Goal: Transaction & Acquisition: Purchase product/service

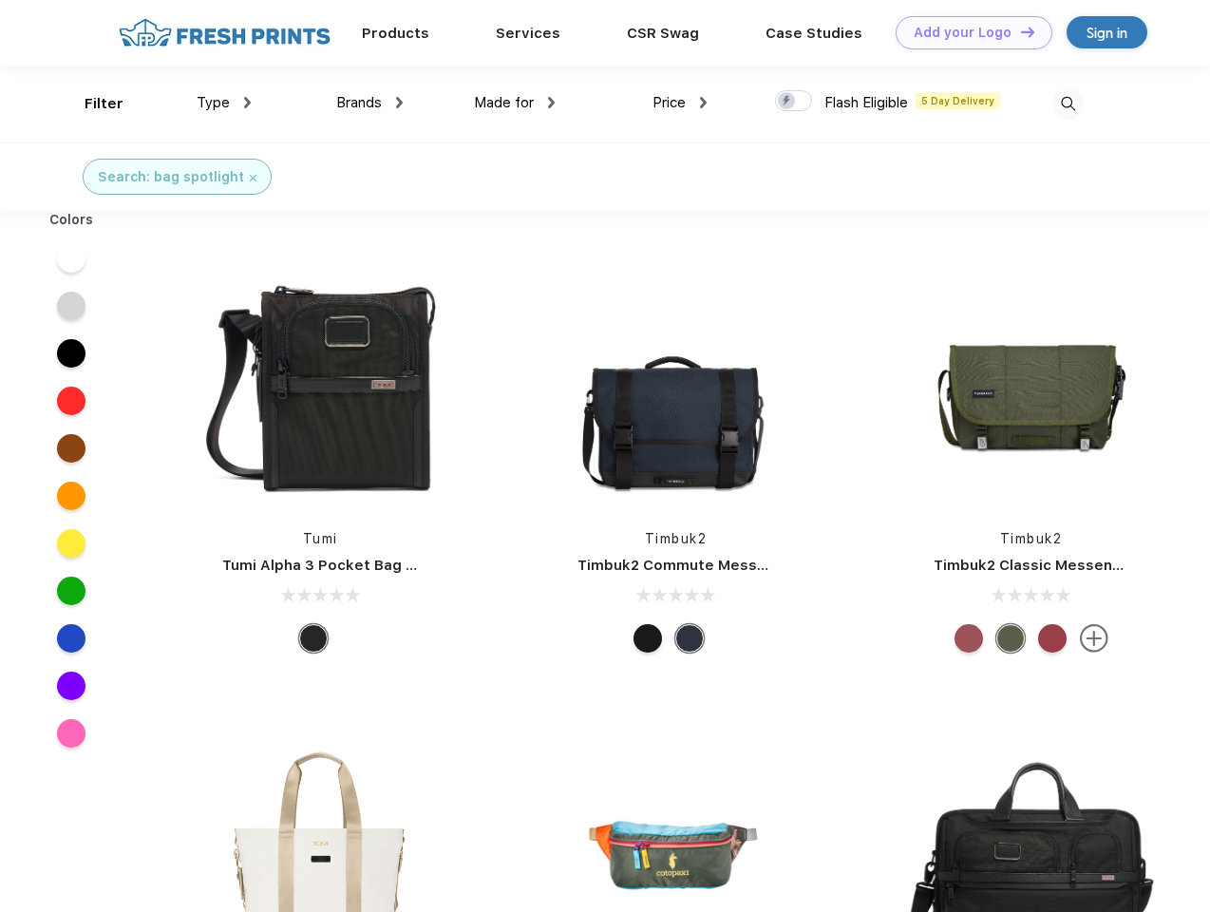
scroll to position [1, 0]
click at [967, 32] on link "Add your Logo Design Tool" at bounding box center [974, 32] width 157 height 33
click at [0, 0] on div "Design Tool" at bounding box center [0, 0] width 0 height 0
click at [1019, 31] on link "Add your Logo Design Tool" at bounding box center [974, 32] width 157 height 33
click at [91, 104] on div "Filter" at bounding box center [104, 104] width 39 height 22
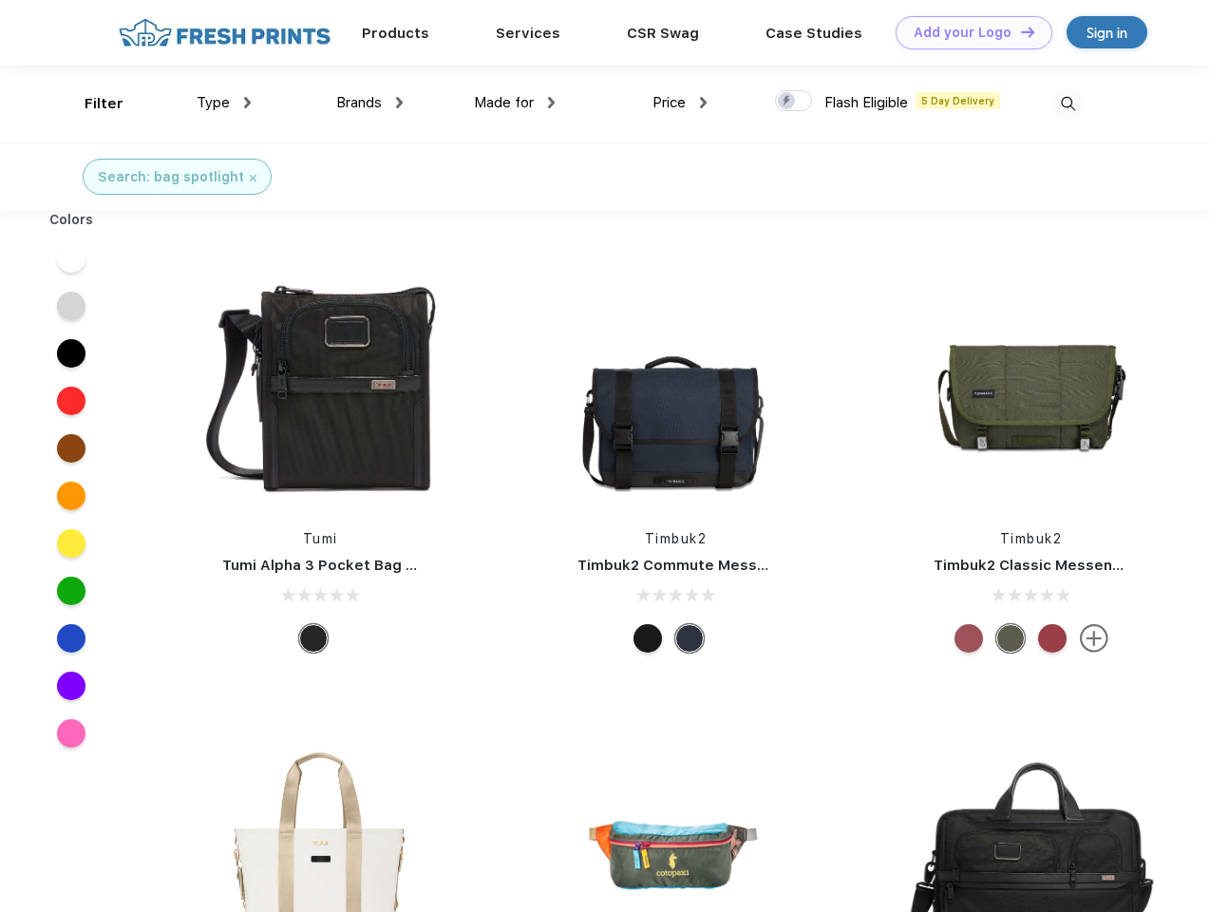
click at [224, 103] on span "Type" at bounding box center [213, 102] width 33 height 17
click at [370, 103] on span "Brands" at bounding box center [359, 102] width 46 height 17
click at [515, 103] on span "Made for" at bounding box center [504, 102] width 60 height 17
click at [680, 103] on span "Price" at bounding box center [669, 102] width 33 height 17
click at [794, 102] on div at bounding box center [793, 100] width 37 height 21
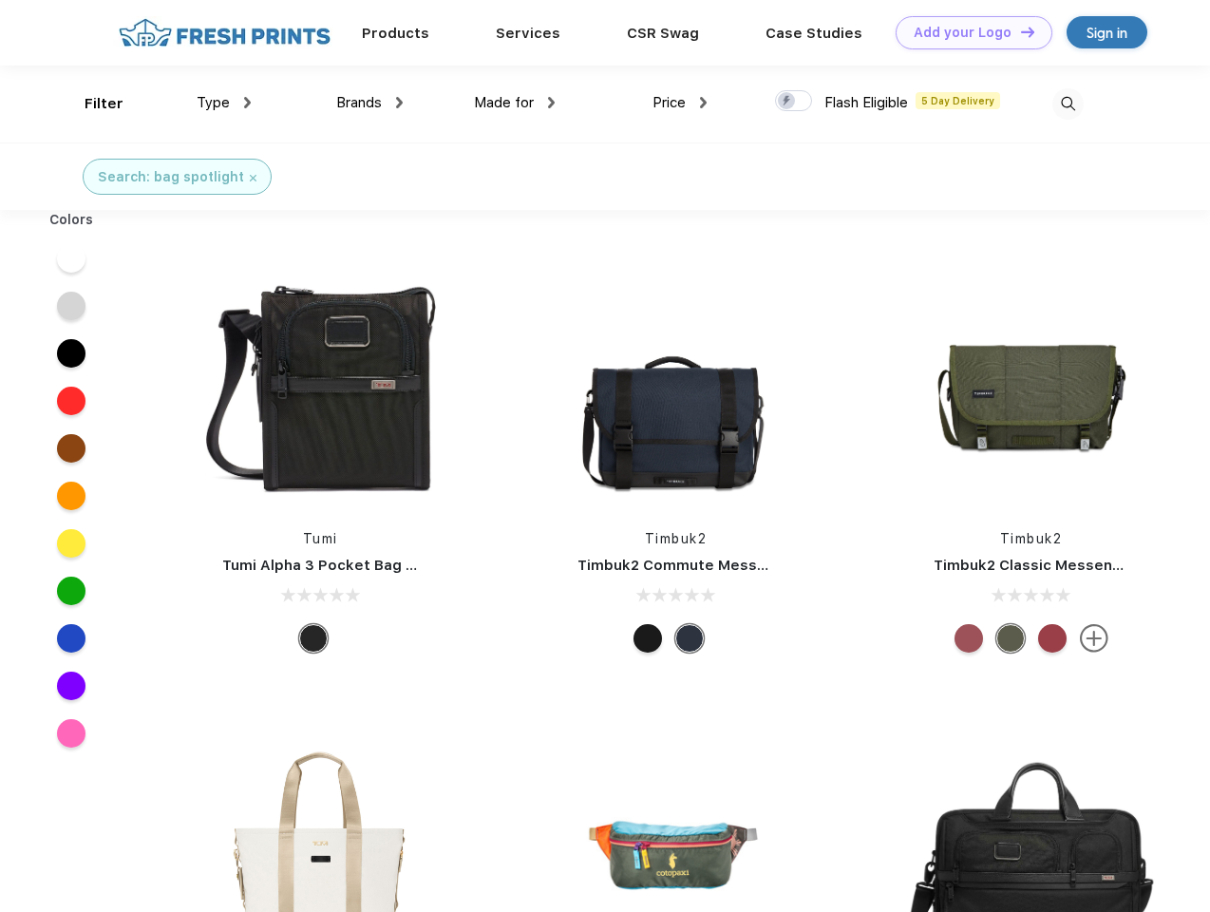
click at [787, 102] on input "checkbox" at bounding box center [781, 95] width 12 height 12
click at [1068, 104] on img at bounding box center [1067, 103] width 31 height 31
